Goal: Information Seeking & Learning: Learn about a topic

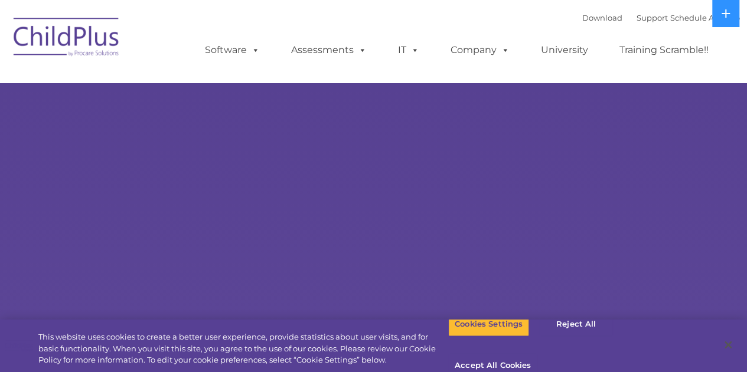
select select "MEDIUM"
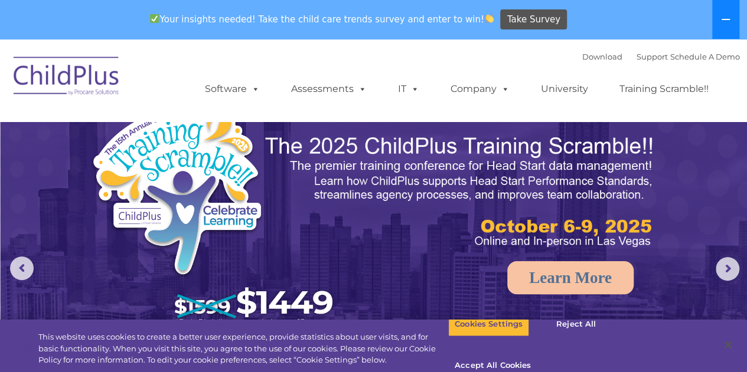
click at [721, 21] on icon at bounding box center [725, 19] width 9 height 9
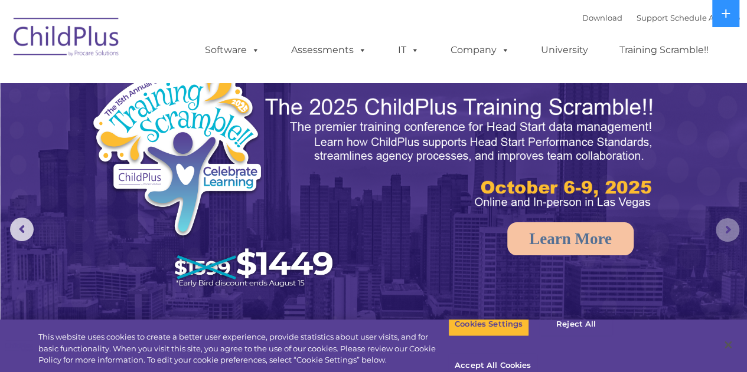
click at [723, 237] on rs-arrow at bounding box center [727, 230] width 24 height 24
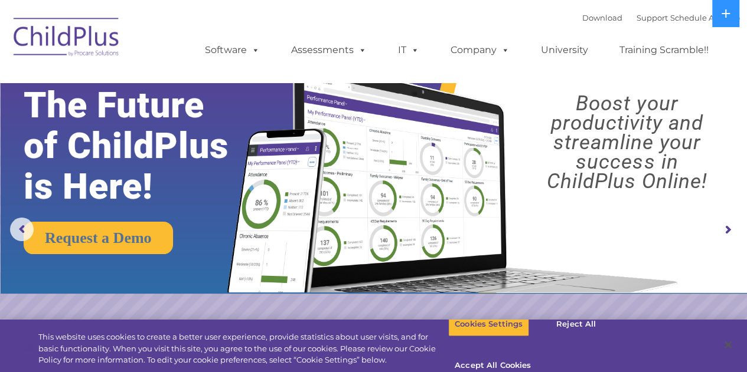
click at [723, 237] on rs-arrow at bounding box center [727, 230] width 24 height 24
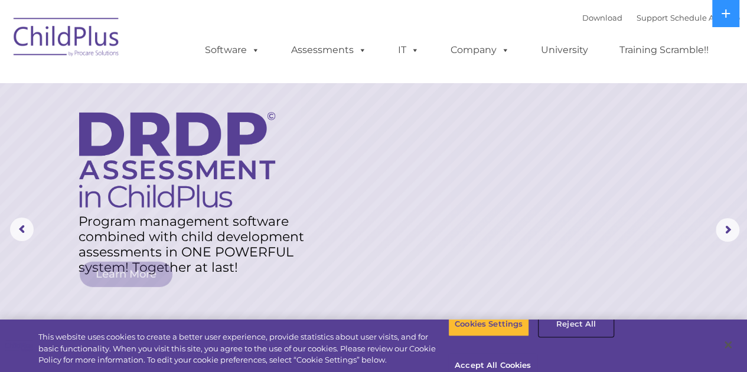
click at [568, 334] on button "Reject All" at bounding box center [576, 324] width 74 height 25
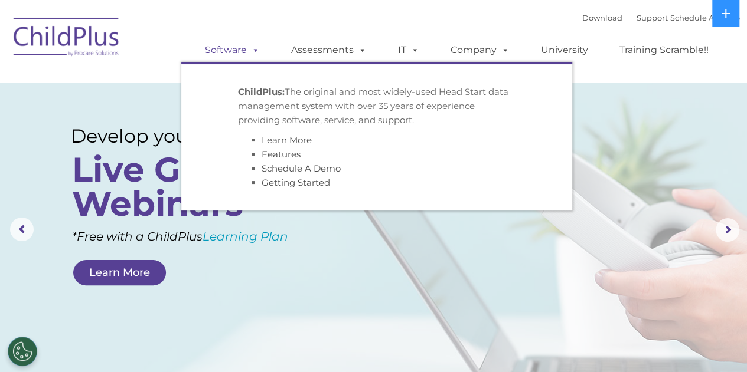
click at [253, 50] on span at bounding box center [253, 49] width 13 height 11
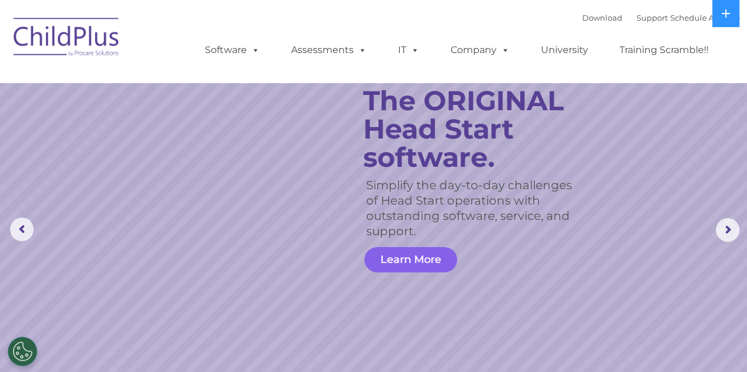
click at [414, 250] on link "Learn More" at bounding box center [410, 259] width 93 height 25
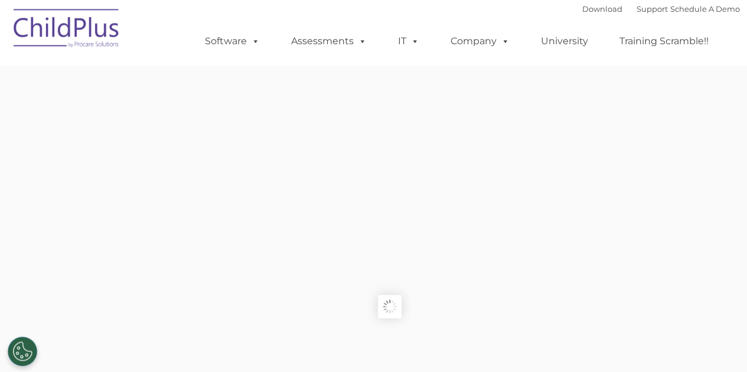
type input ""
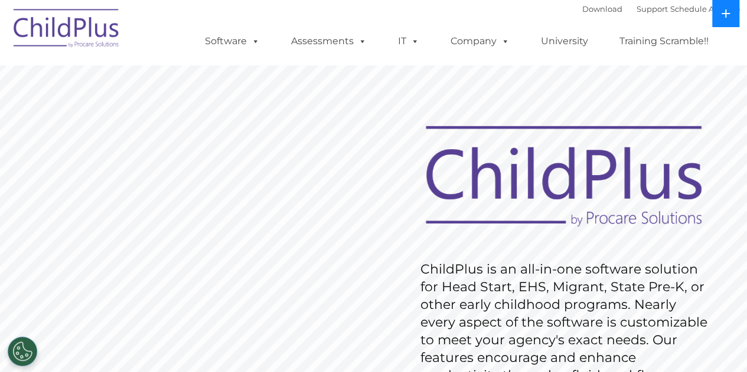
click at [723, 10] on icon at bounding box center [725, 13] width 9 height 9
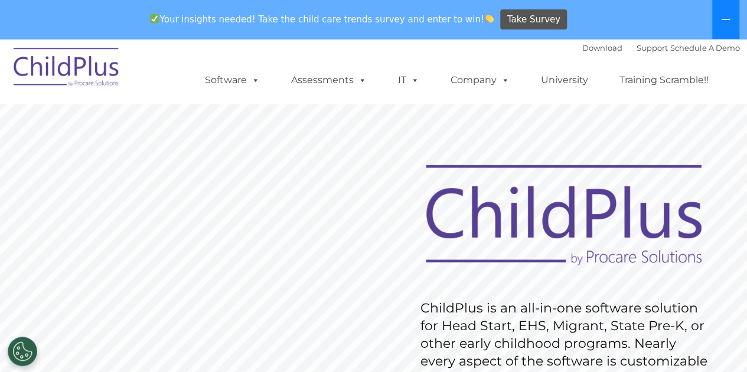
click at [727, 17] on icon at bounding box center [725, 19] width 9 height 9
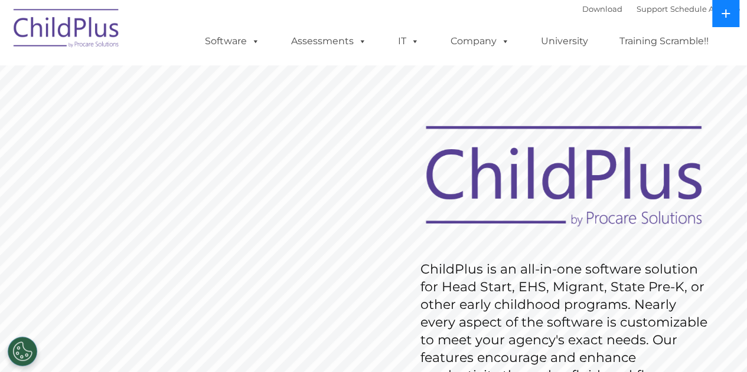
click at [727, 17] on button at bounding box center [725, 13] width 27 height 27
